Goal: Information Seeking & Learning: Learn about a topic

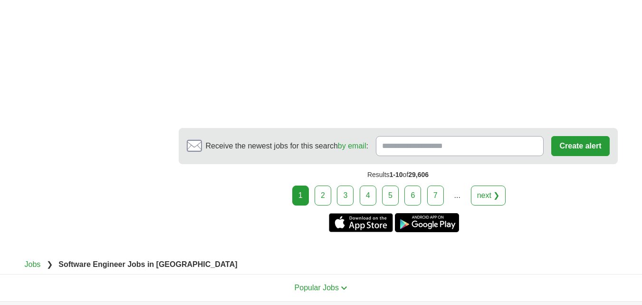
scroll to position [1529, 0]
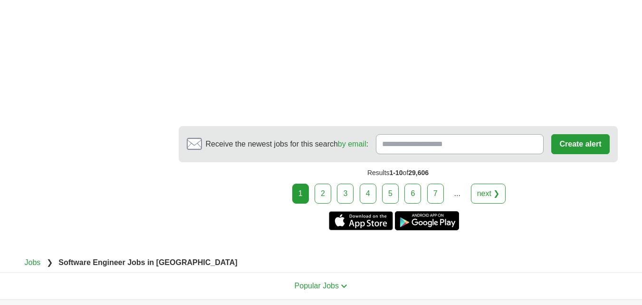
click at [324, 183] on link "2" at bounding box center [323, 193] width 17 height 20
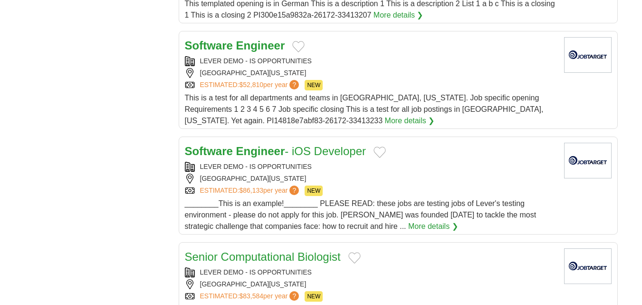
scroll to position [894, 0]
click at [531, 173] on div "LEVER DEMO - IS OPPORTUNITIES SAN FRANCISCO, CALIFORNIA , 94102 ESTIMATED: $86,…" at bounding box center [371, 179] width 372 height 34
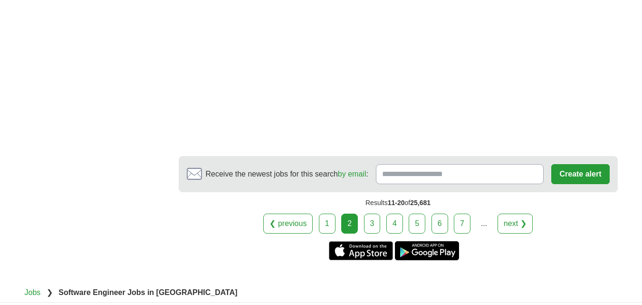
scroll to position [1257, 0]
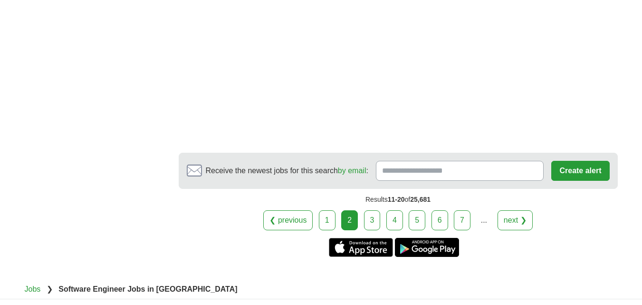
click at [370, 223] on link "3" at bounding box center [372, 220] width 17 height 20
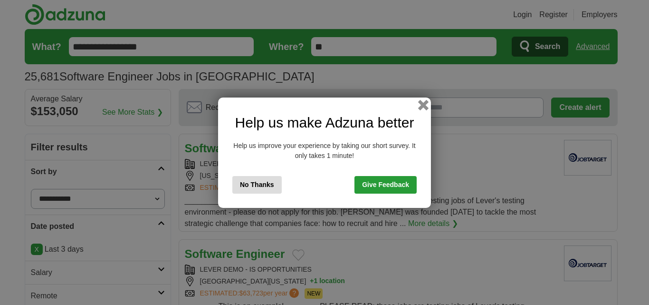
click at [422, 108] on button "button" at bounding box center [423, 104] width 10 height 10
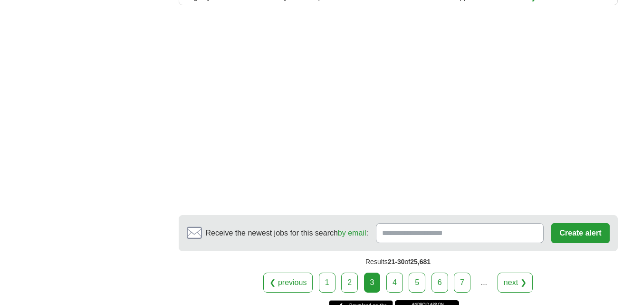
scroll to position [1230, 0]
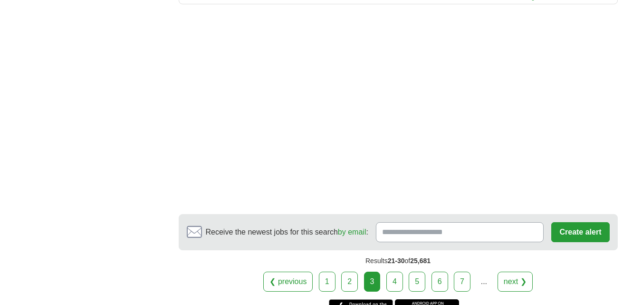
click at [389, 284] on link "4" at bounding box center [394, 281] width 17 height 20
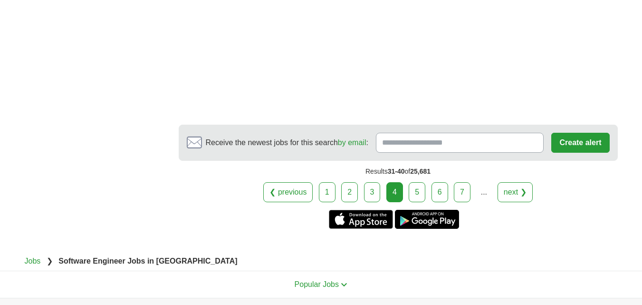
scroll to position [1410, 0]
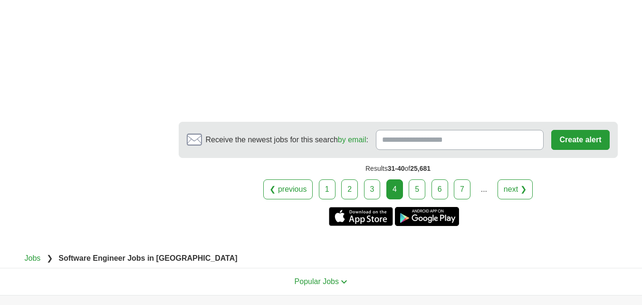
click at [411, 193] on link "5" at bounding box center [417, 189] width 17 height 20
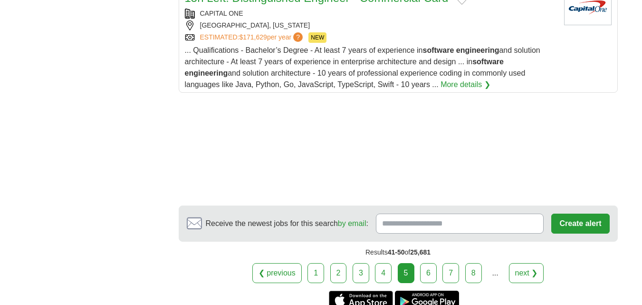
scroll to position [1245, 0]
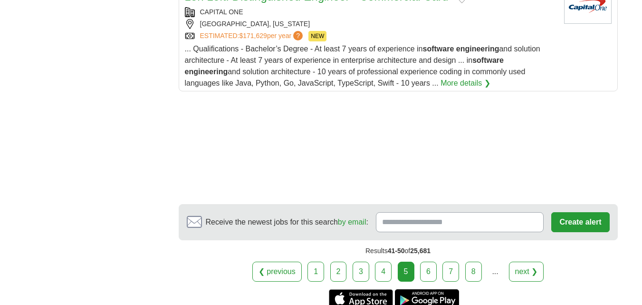
click at [428, 272] on link "6" at bounding box center [428, 271] width 17 height 20
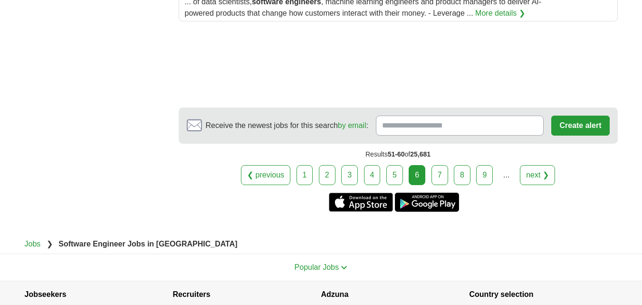
scroll to position [1376, 0]
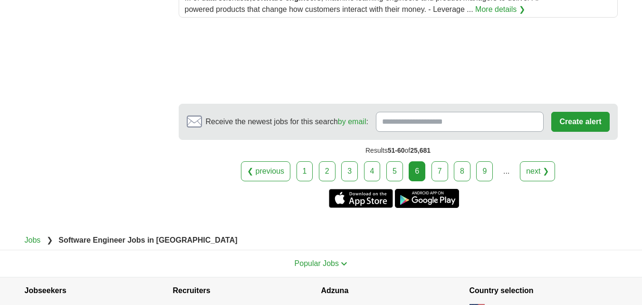
click at [441, 171] on link "7" at bounding box center [440, 171] width 17 height 20
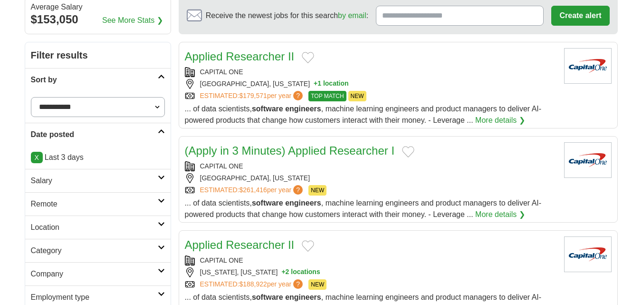
scroll to position [94, 0]
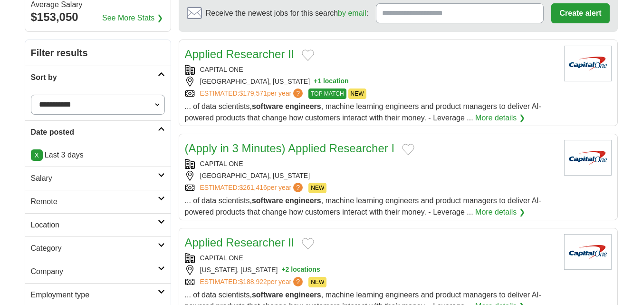
click at [151, 179] on h2 "Salary" at bounding box center [94, 178] width 127 height 11
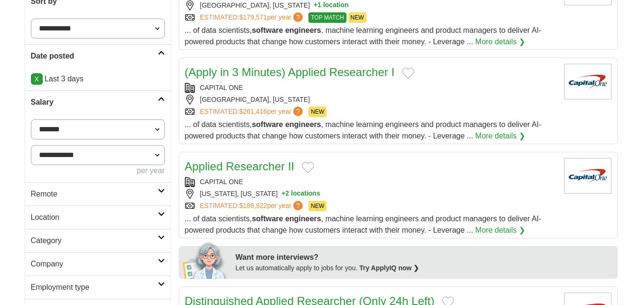
scroll to position [171, 0]
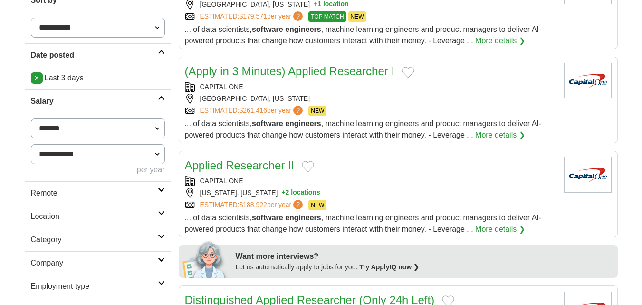
click at [158, 151] on select "**********" at bounding box center [98, 154] width 134 height 20
click at [151, 160] on select "**********" at bounding box center [98, 154] width 134 height 20
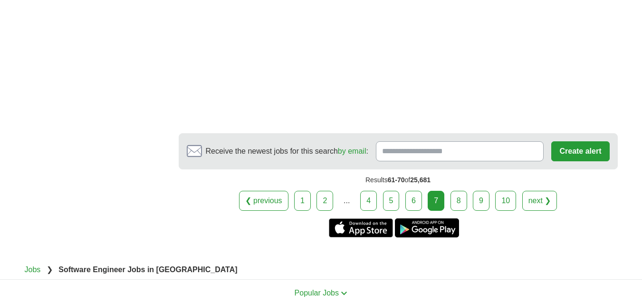
scroll to position [1295, 0]
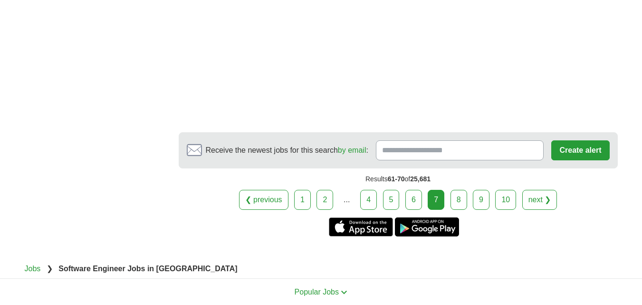
click at [458, 199] on link "8" at bounding box center [459, 200] width 17 height 20
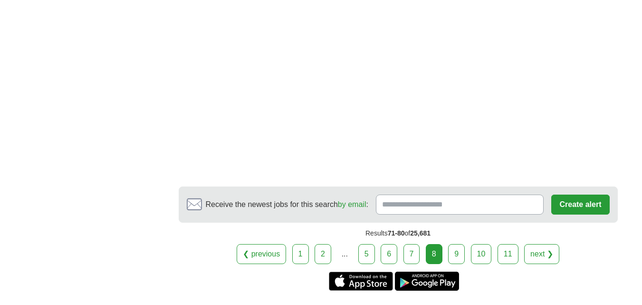
scroll to position [1377, 0]
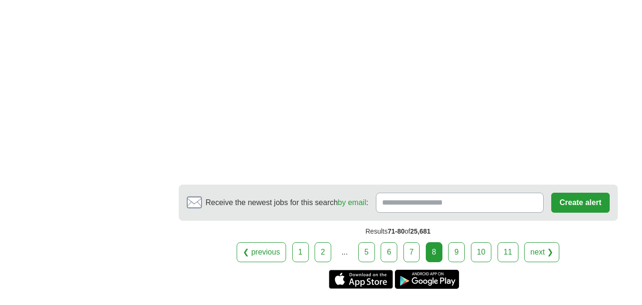
click at [457, 251] on link "9" at bounding box center [456, 252] width 17 height 20
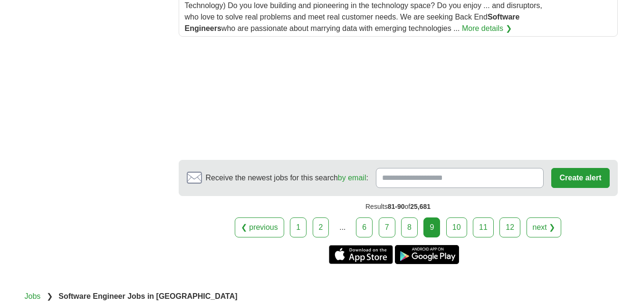
scroll to position [1381, 0]
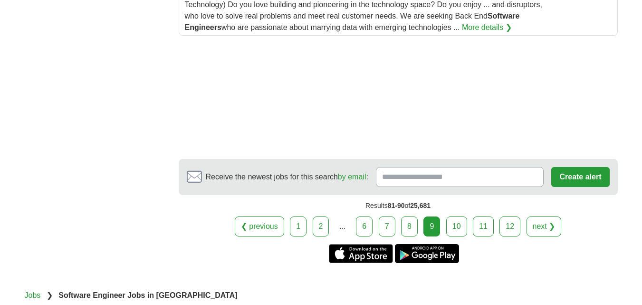
click at [458, 226] on link "10" at bounding box center [456, 226] width 21 height 20
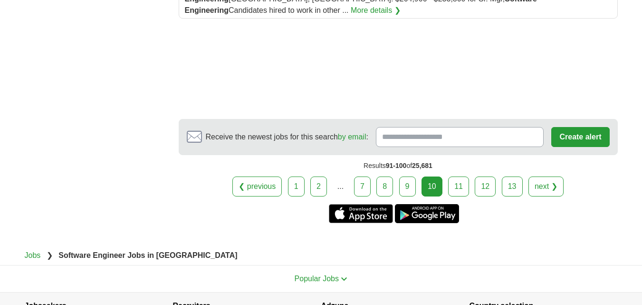
scroll to position [1428, 0]
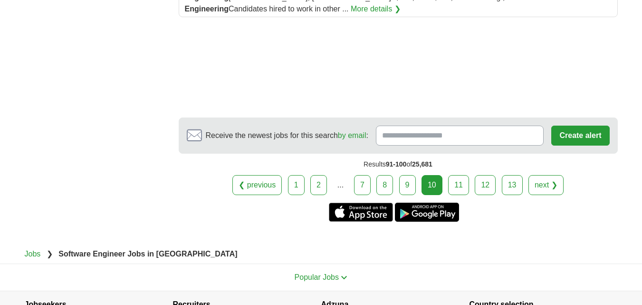
click at [460, 191] on link "11" at bounding box center [458, 185] width 21 height 20
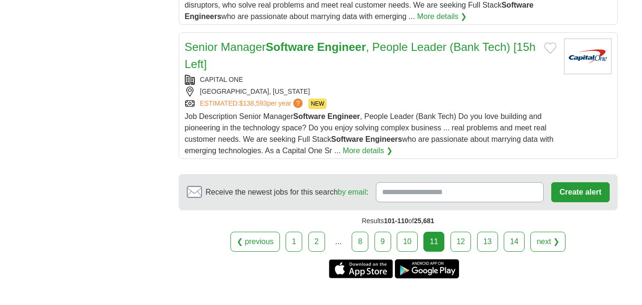
scroll to position [1310, 0]
click at [461, 241] on link "12" at bounding box center [461, 241] width 21 height 20
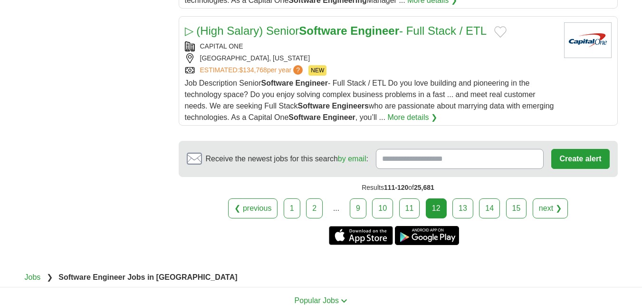
scroll to position [1295, 0]
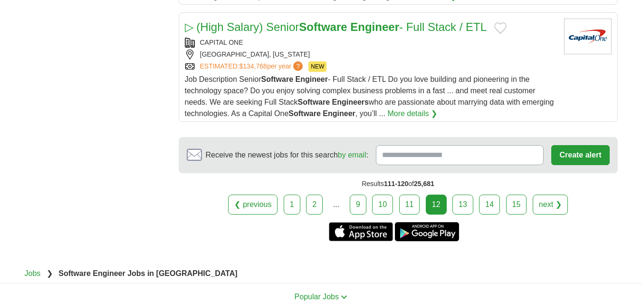
click at [463, 201] on link "13" at bounding box center [463, 204] width 21 height 20
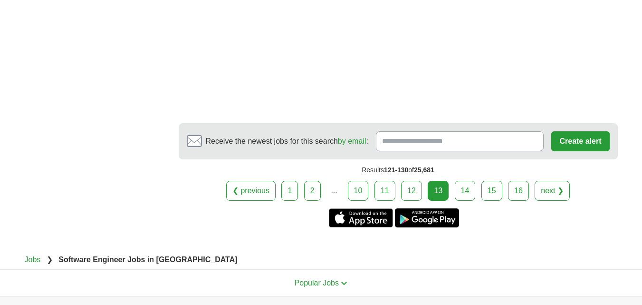
scroll to position [1436, 0]
click at [467, 200] on link "14" at bounding box center [465, 190] width 21 height 20
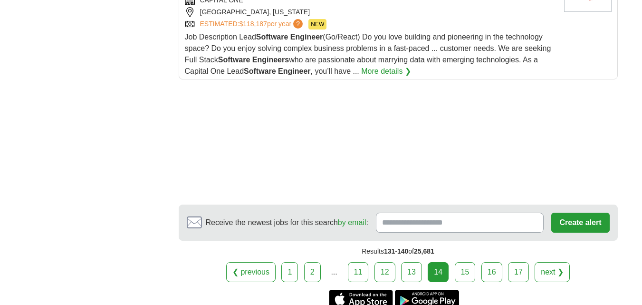
scroll to position [1368, 0]
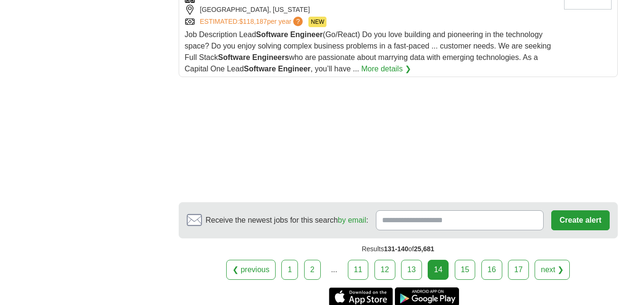
click at [467, 260] on link "15" at bounding box center [465, 270] width 21 height 20
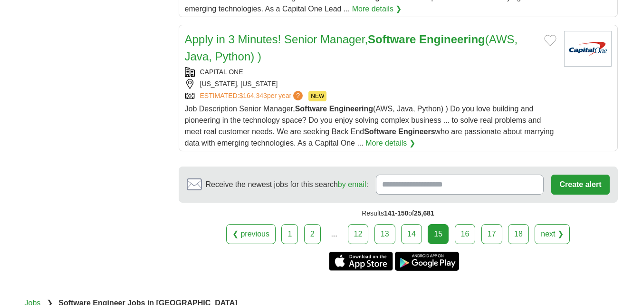
scroll to position [1335, 0]
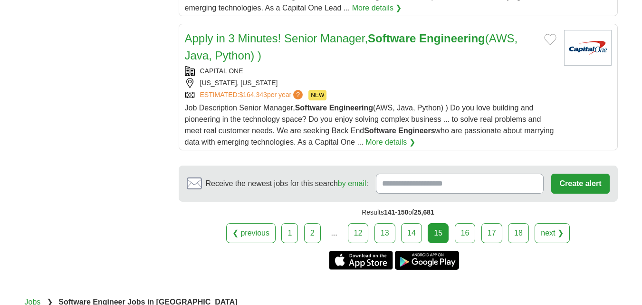
click at [468, 230] on link "16" at bounding box center [465, 233] width 21 height 20
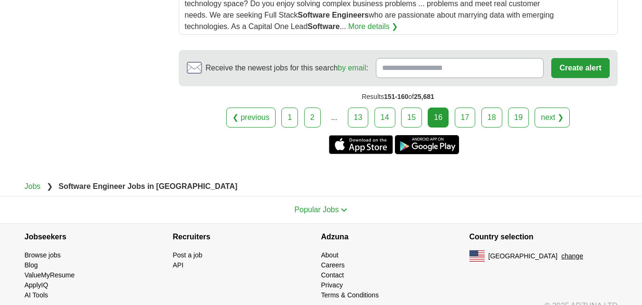
scroll to position [1400, 0]
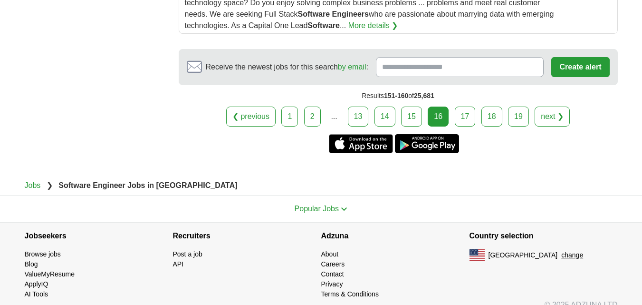
click at [468, 118] on link "17" at bounding box center [465, 116] width 21 height 20
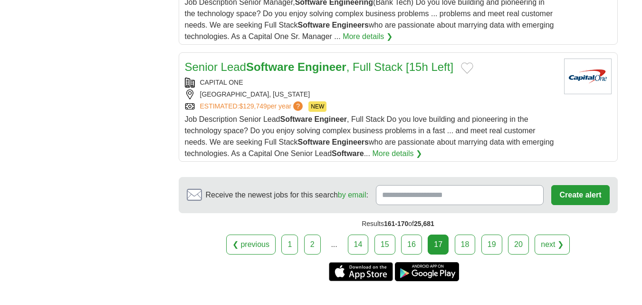
scroll to position [1290, 0]
click at [468, 243] on link "18" at bounding box center [465, 244] width 21 height 20
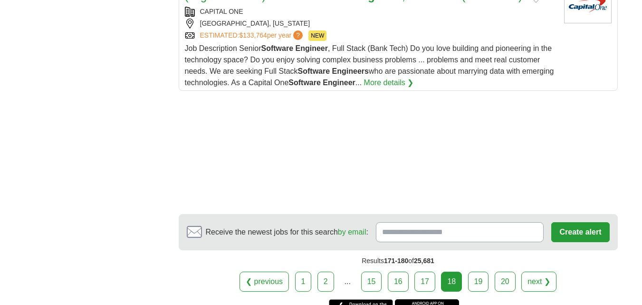
scroll to position [1432, 0]
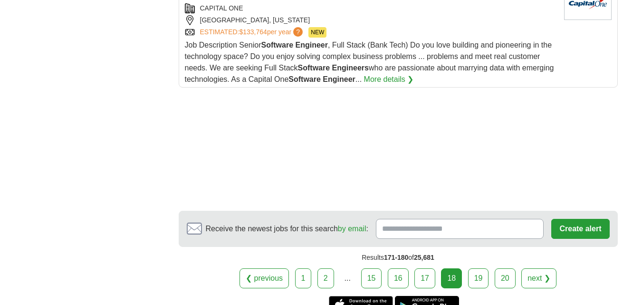
click at [481, 279] on link "19" at bounding box center [478, 278] width 21 height 20
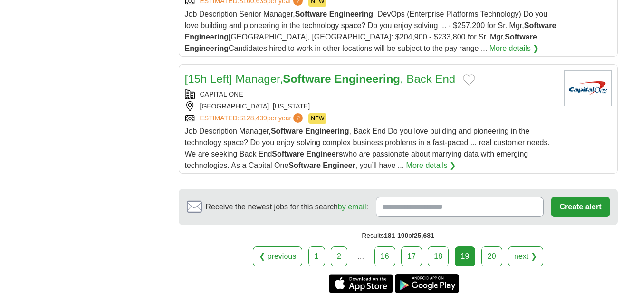
scroll to position [1277, 0]
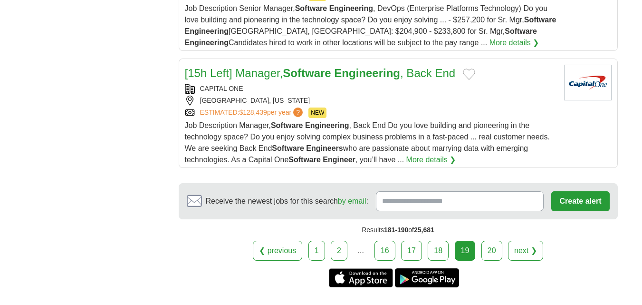
click at [491, 251] on link "20" at bounding box center [492, 251] width 21 height 20
